Goal: Task Accomplishment & Management: Manage account settings

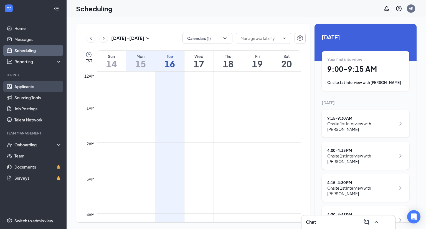
scroll to position [508, 0]
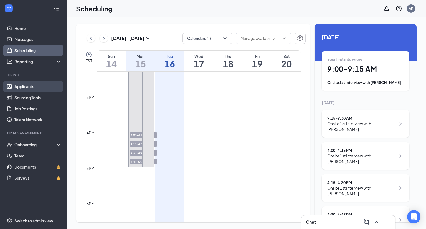
click at [43, 82] on link "Applicants" at bounding box center [37, 86] width 47 height 11
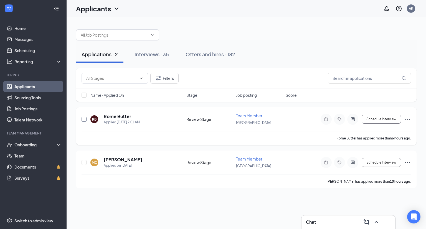
click at [85, 119] on input "checkbox" at bounding box center [84, 119] width 5 height 5
checkbox input "true"
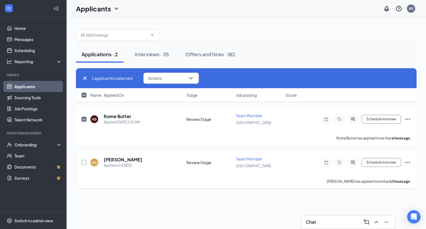
click at [84, 160] on input "checkbox" at bounding box center [84, 162] width 5 height 5
checkbox input "true"
click at [193, 78] on icon "ChevronDown" at bounding box center [190, 78] width 7 height 7
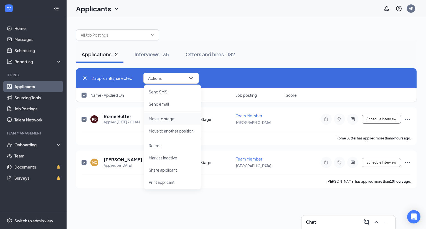
click at [168, 117] on p "Move to stage" at bounding box center [173, 119] width 48 height 6
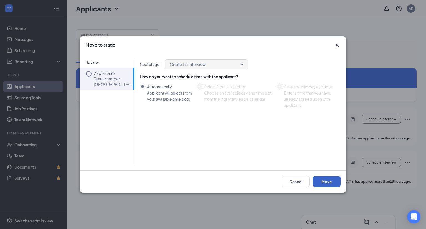
click at [321, 182] on button "Move" at bounding box center [327, 181] width 28 height 11
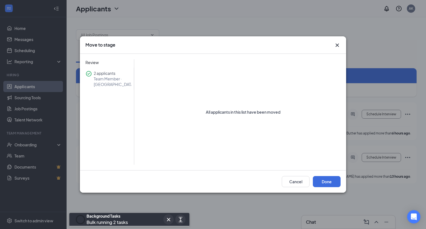
click at [336, 48] on icon "Cross" at bounding box center [337, 45] width 7 height 7
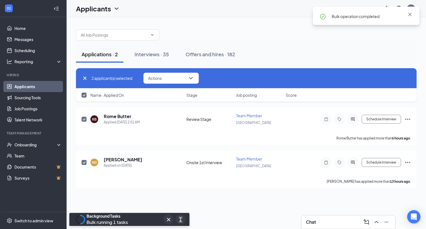
checkbox input "false"
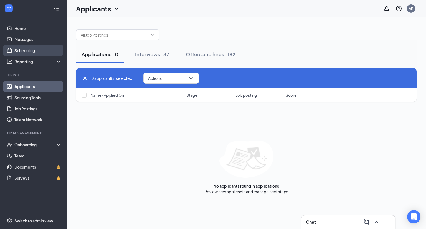
click at [34, 47] on link "Scheduling" at bounding box center [37, 50] width 47 height 11
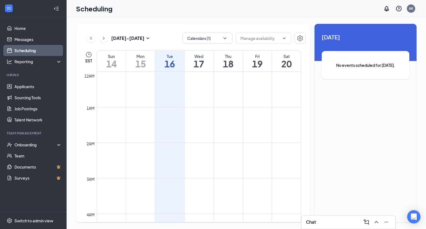
scroll to position [273, 0]
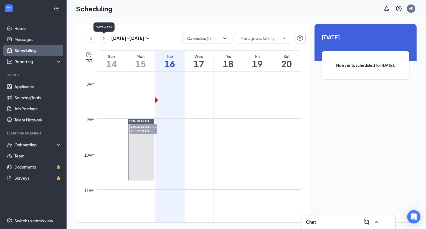
click at [104, 36] on icon "ChevronRight" at bounding box center [104, 38] width 6 height 7
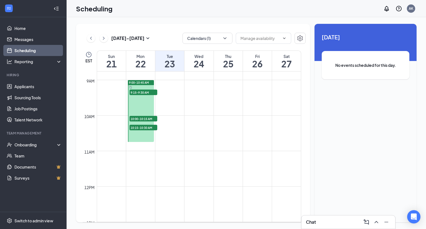
scroll to position [311, 0]
click at [90, 38] on icon "ChevronLeft" at bounding box center [91, 38] width 6 height 7
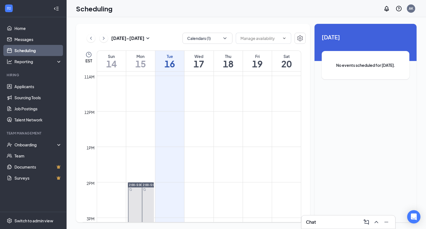
scroll to position [389, 0]
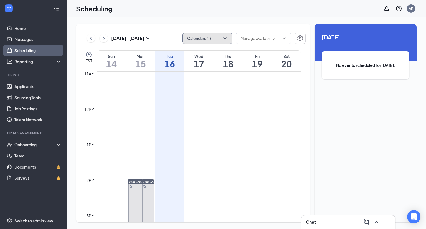
click at [228, 41] on button "Calendars (1)" at bounding box center [207, 38] width 50 height 11
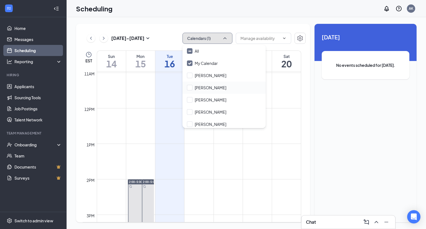
scroll to position [14, 0]
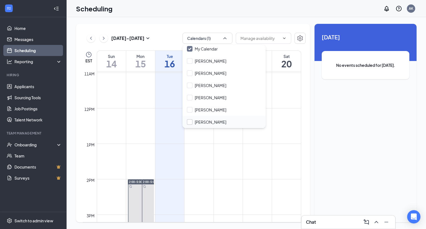
click at [188, 123] on input "[PERSON_NAME]" at bounding box center [206, 122] width 39 height 6
checkbox input "true"
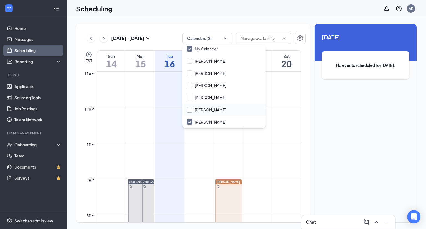
click at [188, 108] on input "[PERSON_NAME]" at bounding box center [206, 110] width 39 height 6
checkbox input "true"
click at [190, 87] on input "[PERSON_NAME]" at bounding box center [206, 86] width 39 height 6
checkbox input "true"
click at [188, 73] on input "[PERSON_NAME]" at bounding box center [206, 73] width 39 height 6
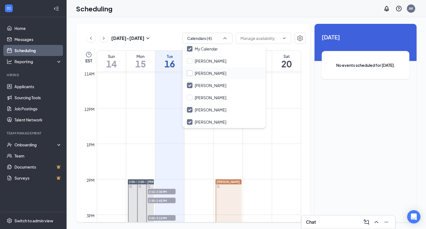
checkbox input "true"
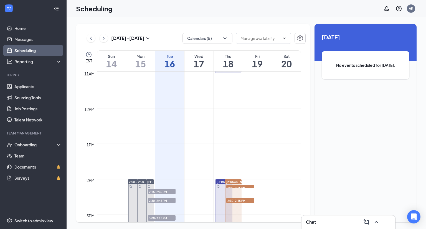
click at [272, 151] on td at bounding box center [199, 148] width 204 height 9
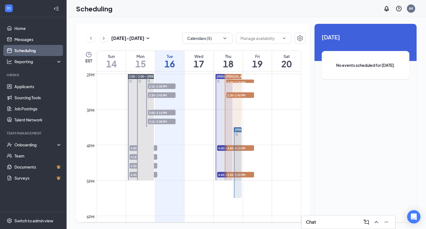
scroll to position [494, 0]
